Goal: Task Accomplishment & Management: Manage account settings

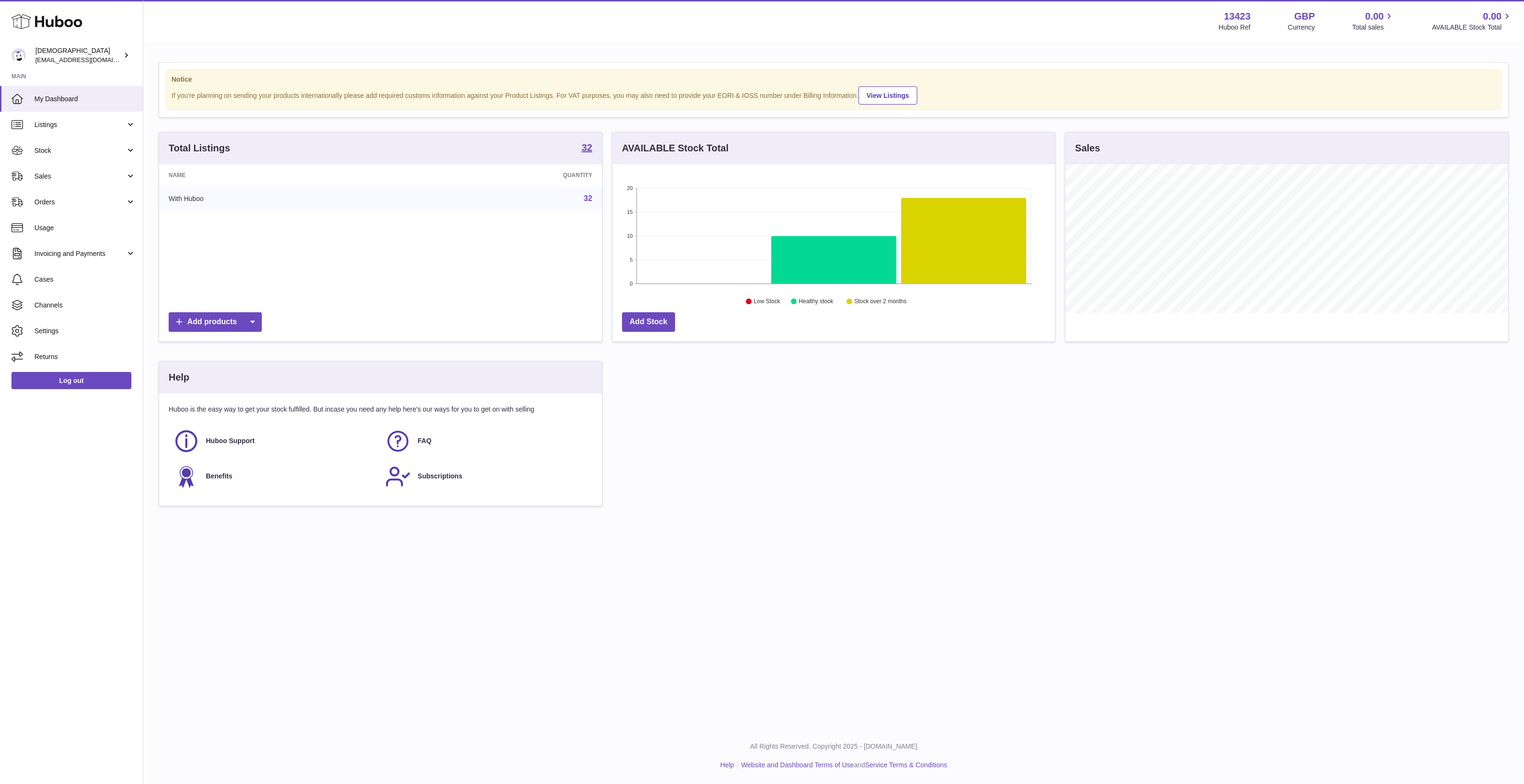
scroll to position [148, 443]
click at [82, 125] on span "Listings" at bounding box center [80, 124] width 91 height 9
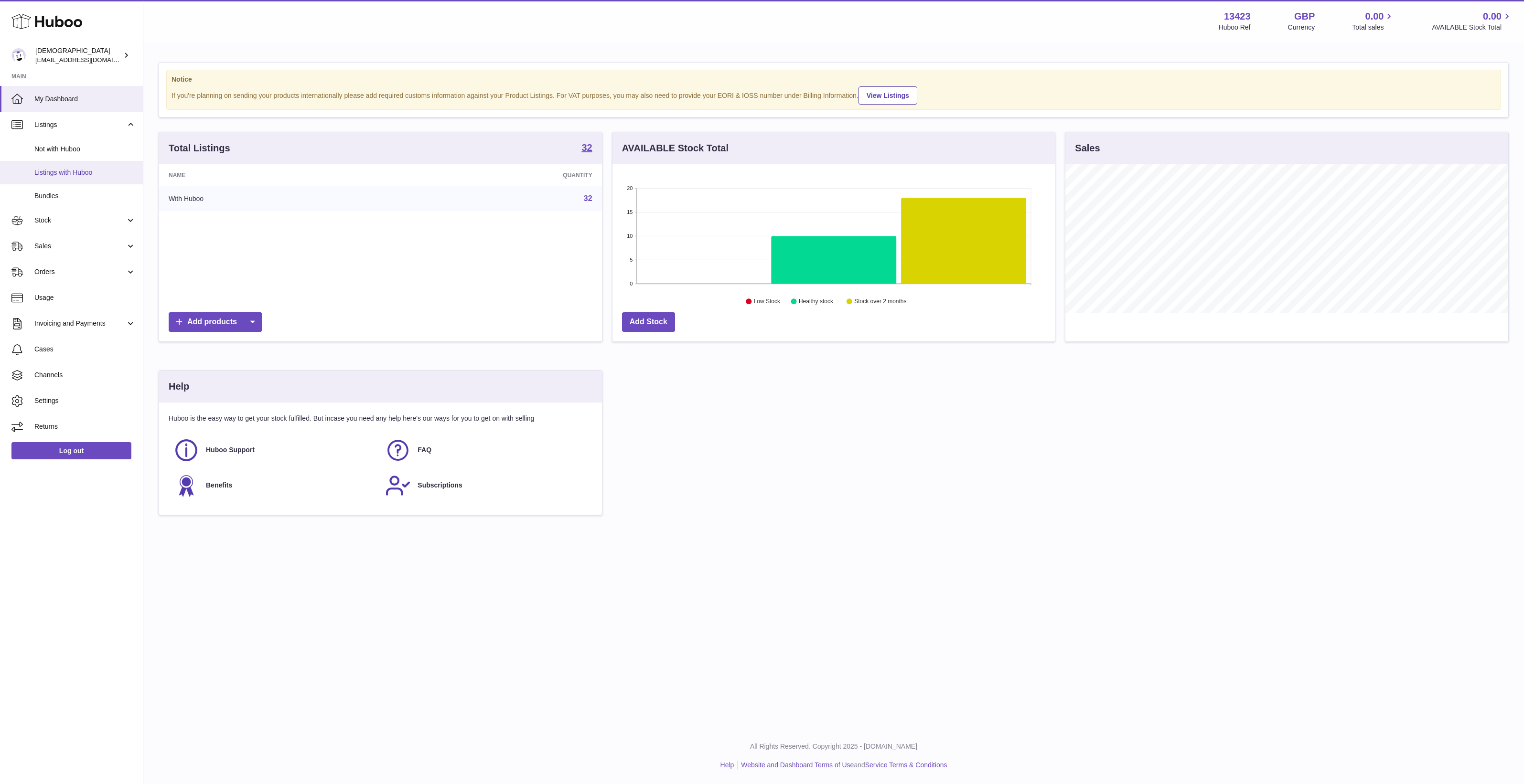
click at [88, 177] on span "Listings with Huboo" at bounding box center [85, 172] width 101 height 9
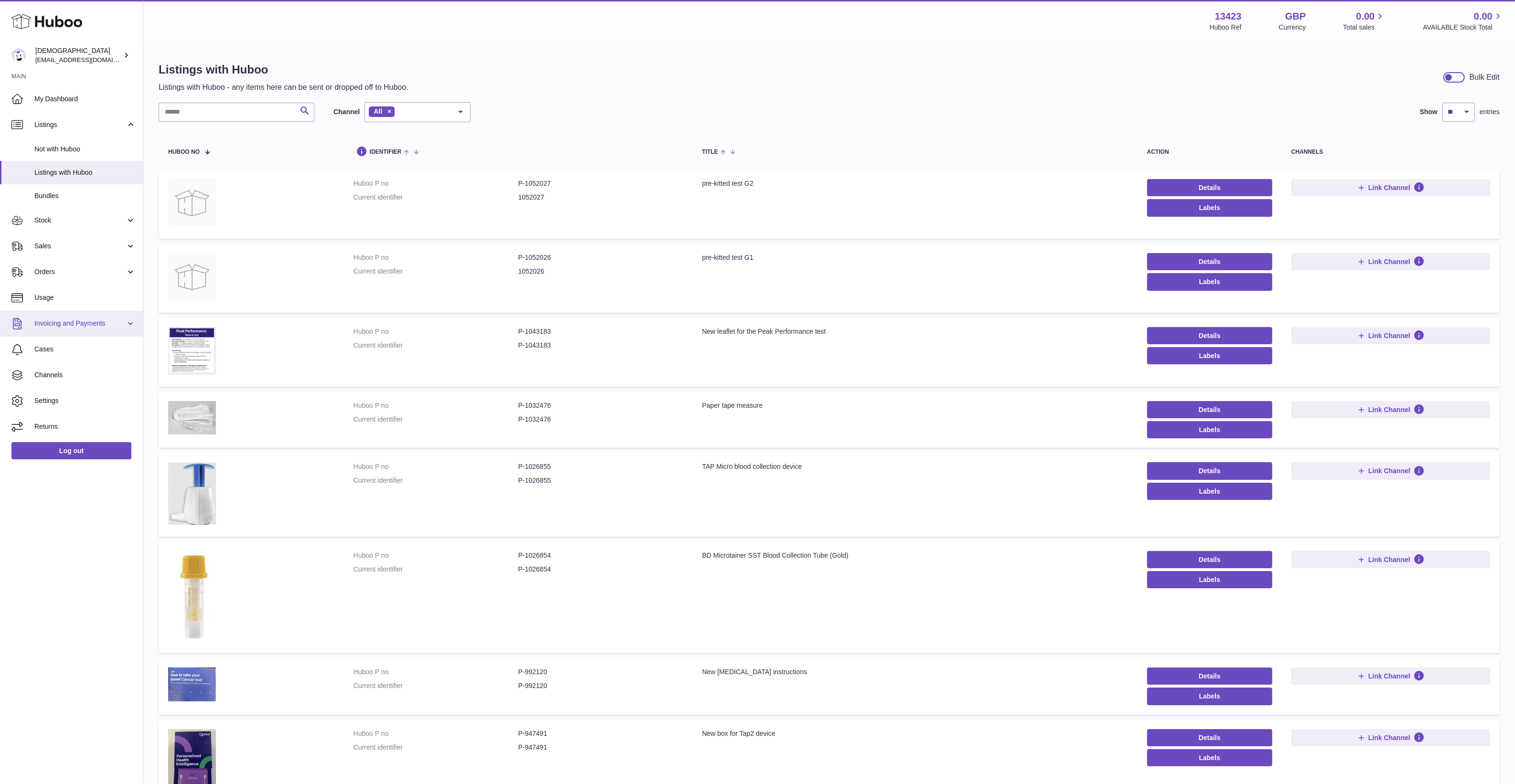
click at [81, 314] on link "Invoicing and Payments" at bounding box center [71, 324] width 143 height 26
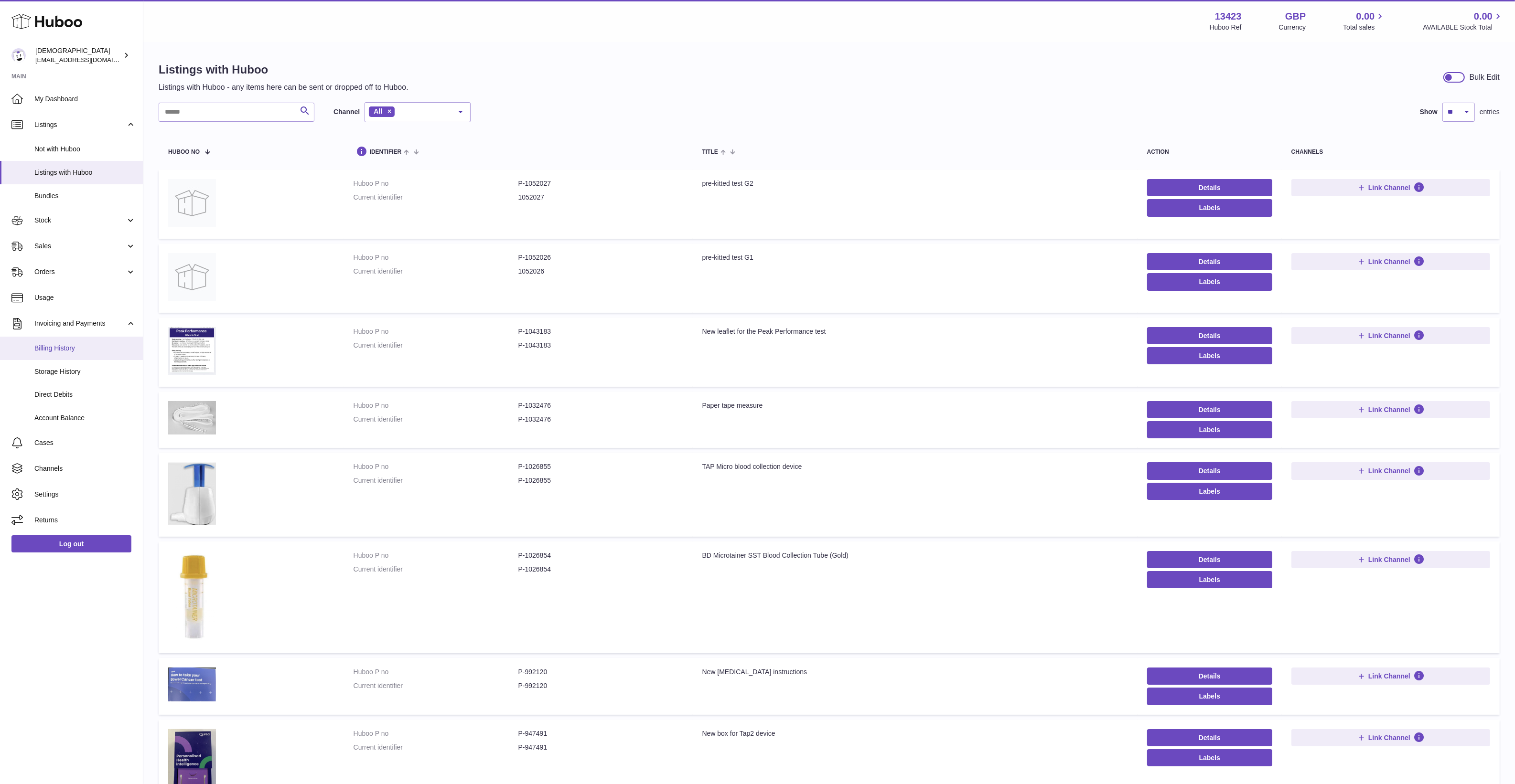
click at [90, 349] on span "Billing History" at bounding box center [85, 348] width 101 height 9
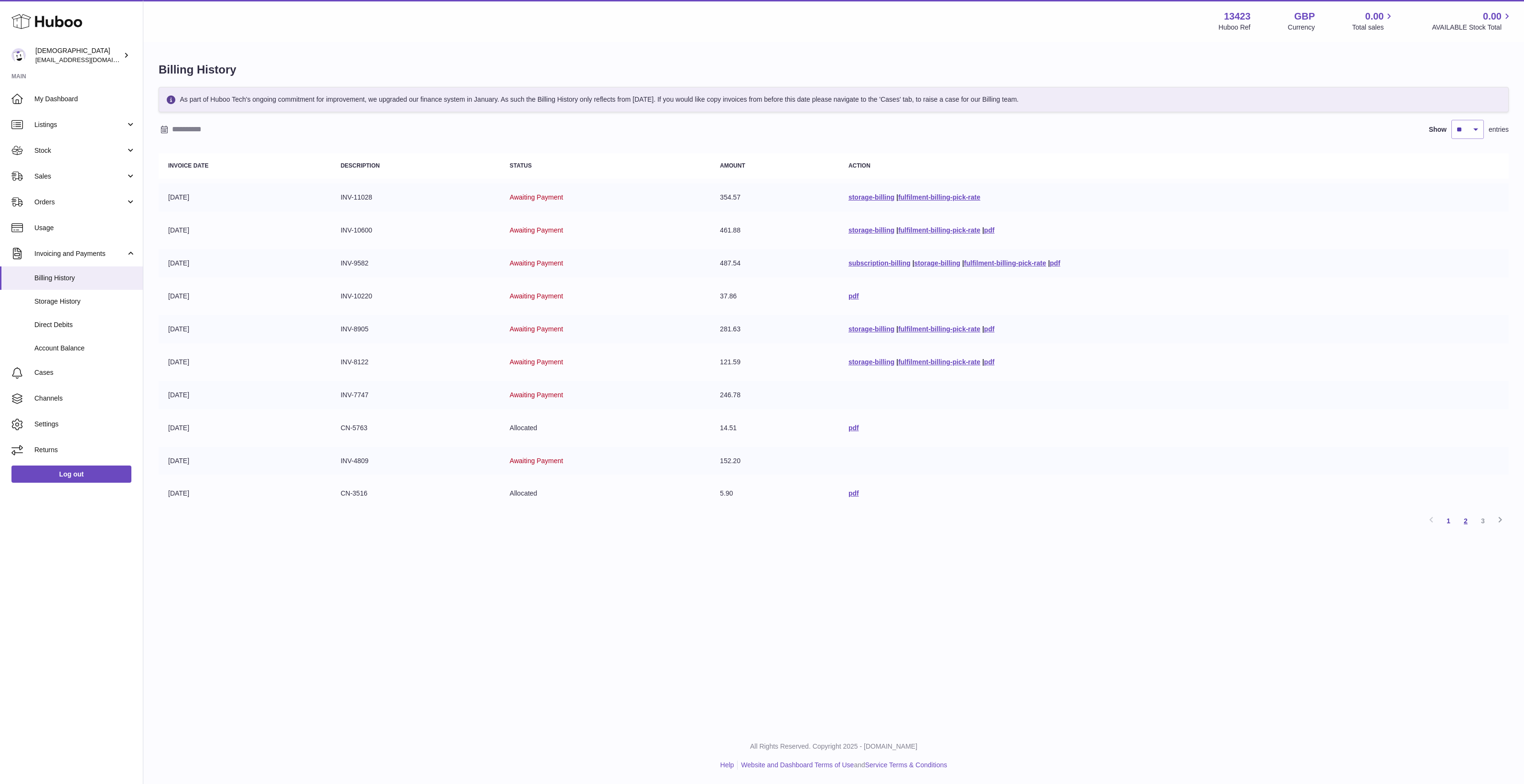
click at [1468, 521] on link "2" at bounding box center [1465, 520] width 17 height 17
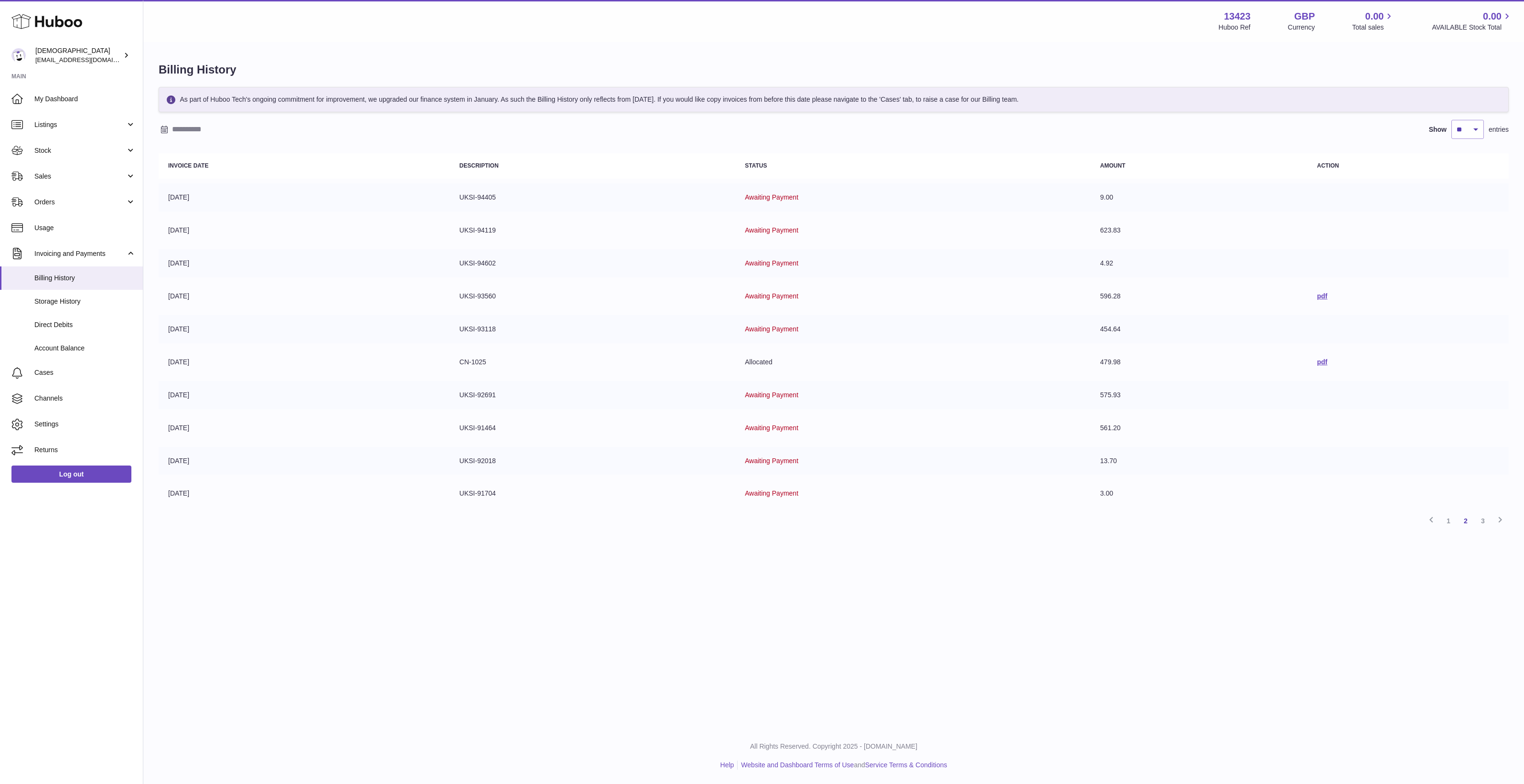
click at [432, 428] on td "[DATE]" at bounding box center [304, 428] width 292 height 28
click at [1429, 522] on icon at bounding box center [1431, 520] width 11 height 12
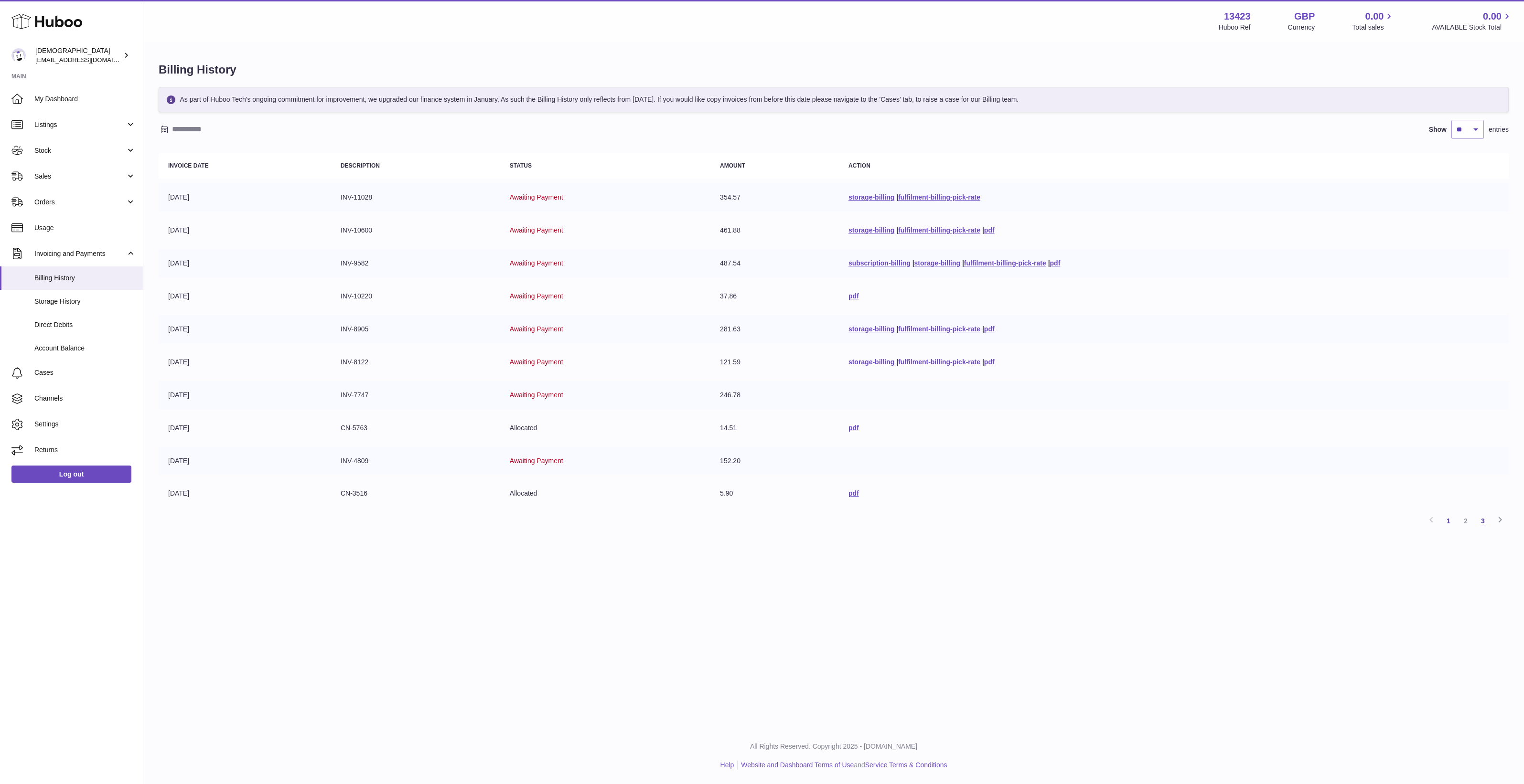
click at [1484, 521] on link "3" at bounding box center [1483, 520] width 17 height 17
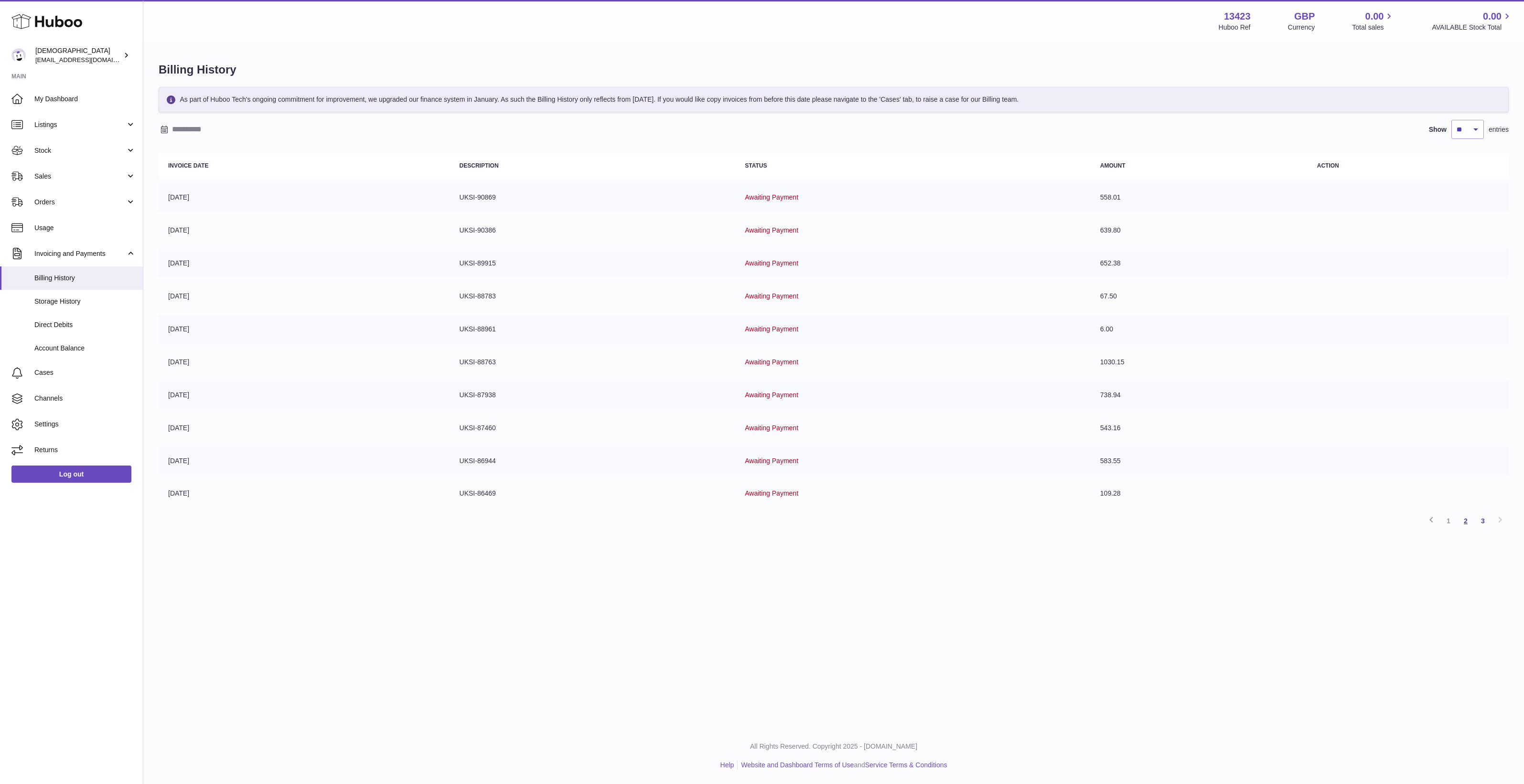
click at [1471, 522] on link "2" at bounding box center [1465, 520] width 17 height 17
click at [1438, 516] on link "Previous" at bounding box center [1431, 520] width 17 height 17
